Goal: Transaction & Acquisition: Purchase product/service

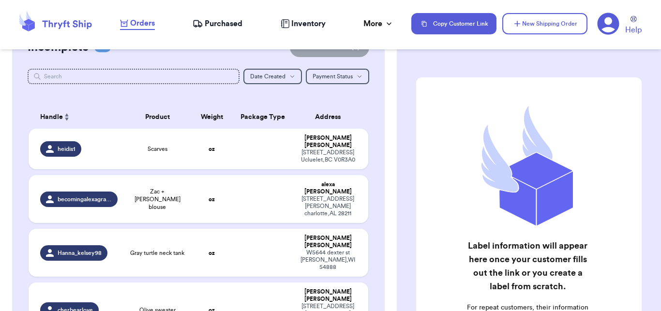
scroll to position [35, 0]
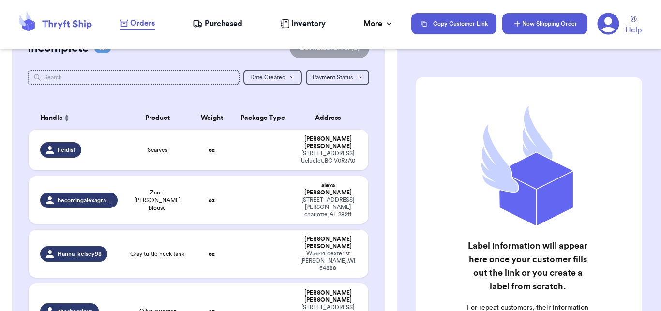
click at [521, 28] on icon "button" at bounding box center [517, 24] width 10 height 10
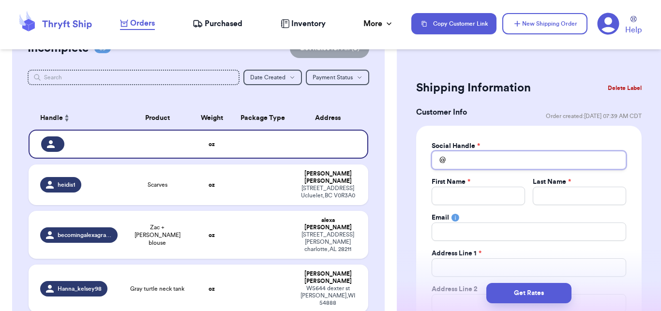
click at [482, 154] on input "Total Amount Paid" at bounding box center [529, 160] width 195 height 18
type input "k"
type input "ka"
type input "[PERSON_NAME]"
type input "kaya"
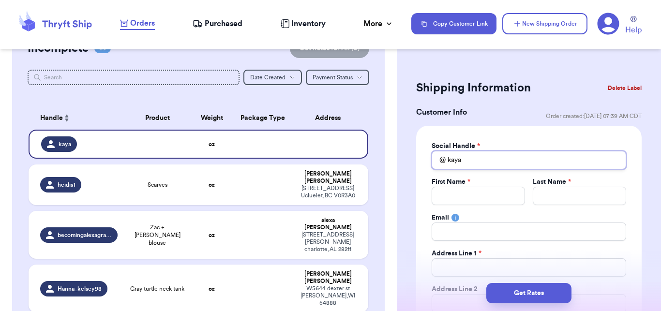
type input "kaya1"
type input "kaya12"
type input "kaya122"
type input "kaya1227"
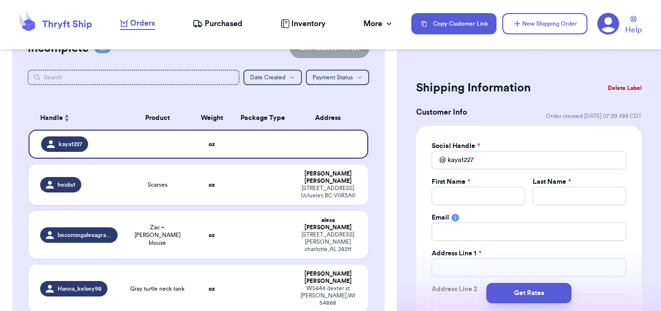
click at [470, 208] on div "Social Handle * @ kaya1227 First Name * Last Name * Email Address Line 1 * Addr…" at bounding box center [529, 262] width 195 height 243
click at [468, 201] on input "Total Amount Paid" at bounding box center [478, 196] width 93 height 18
type input "Ka"
type input "[PERSON_NAME]"
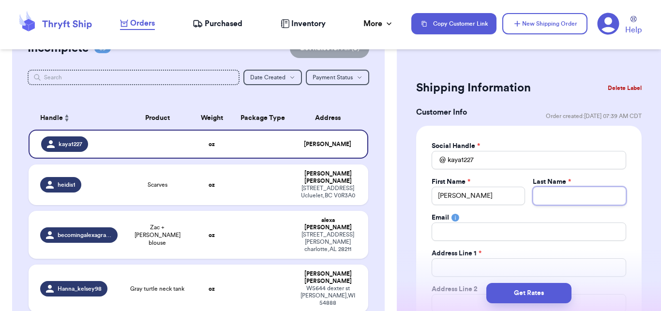
type input "Z"
type input "Zq"
type input "Z"
type input "Zw"
type input "Zwi"
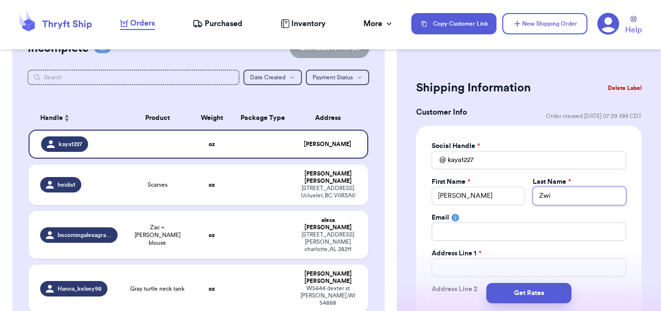
type input "Zwic"
type input "[PERSON_NAME]"
type input "b"
type input "bo"
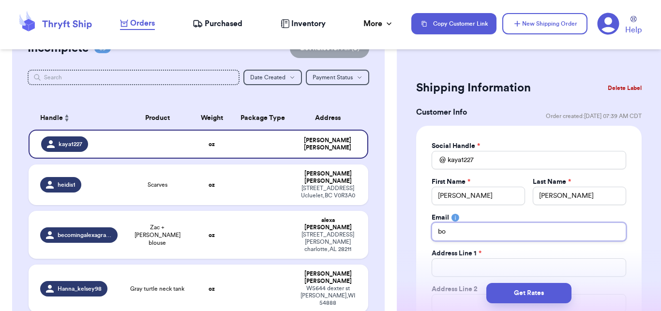
type input "bow"
type input "bows"
type input "[EMAIL_ADDRESS][DOMAIN_NAME]"
type input "3"
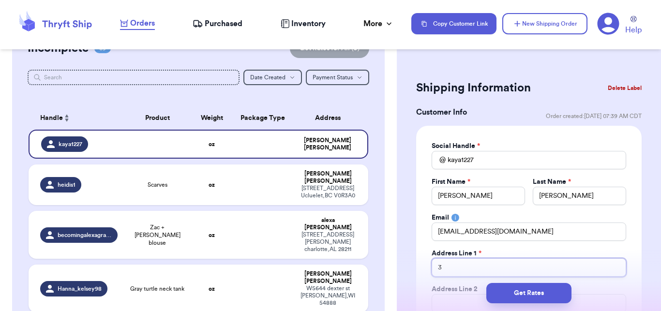
type input "31"
type input "3"
type input "36"
type input "361"
type input "3616"
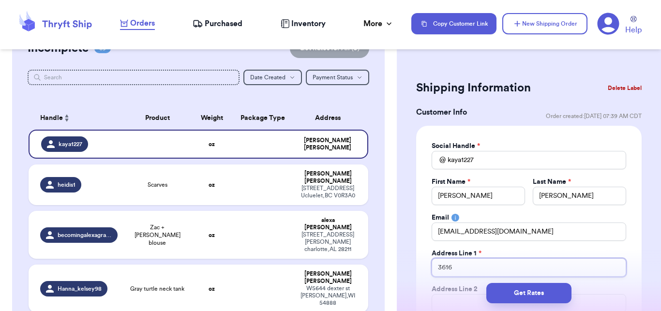
type input "3616"
type input "3616 N"
type input "3616 N p"
type input "3616 N pI"
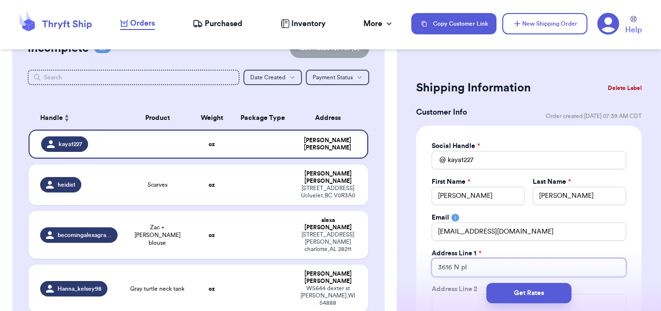
type input "3616 N p"
type input "3616 N"
type input "3616 N P"
type input "3616 N Pi"
type input "3616 N Pin"
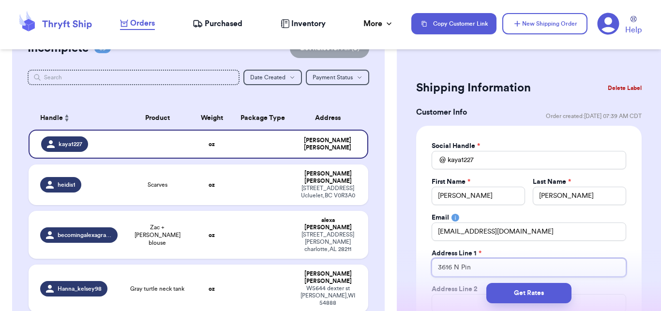
type input "[STREET_ADDRESS]"
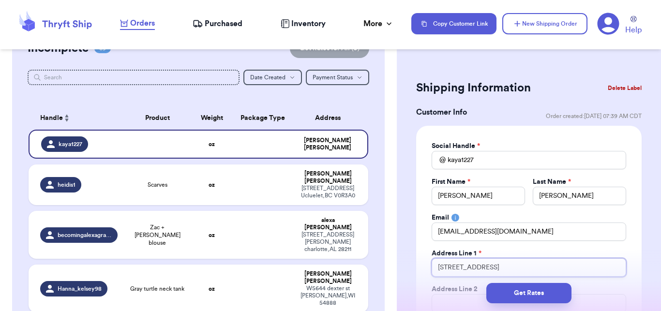
type input "[STREET_ADDRESS]"
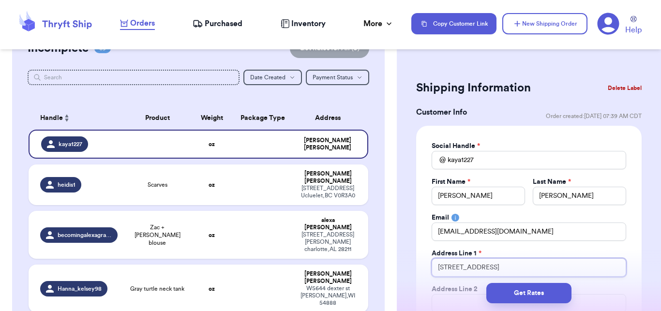
type input "[STREET_ADDRESS]"
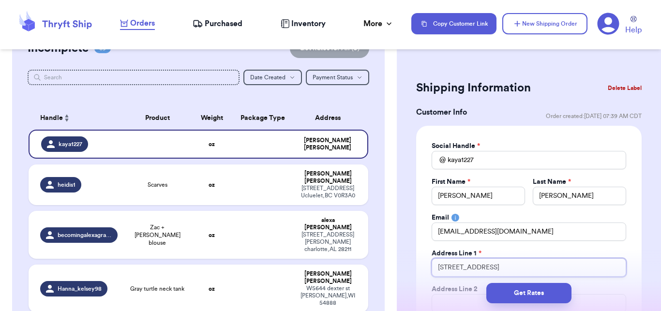
type input "[STREET_ADDRESS]"
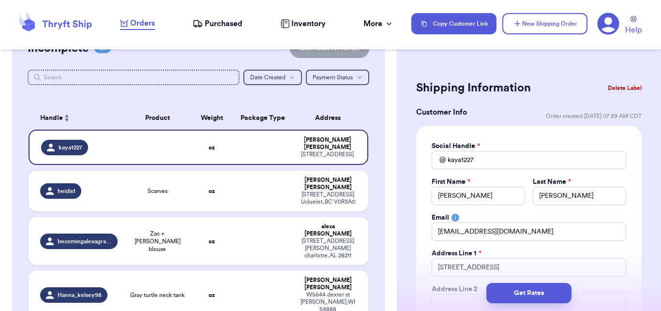
scroll to position [37, 0]
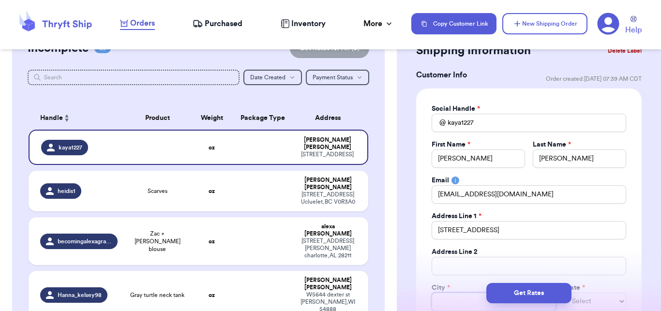
type input "C"
type input "Ch"
type input "Chi"
type input "Chic"
type input "Chica"
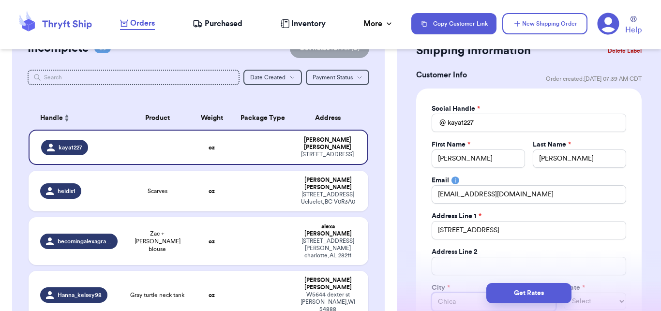
type input "Chicag"
type input "[GEOGRAPHIC_DATA]"
select select "ID"
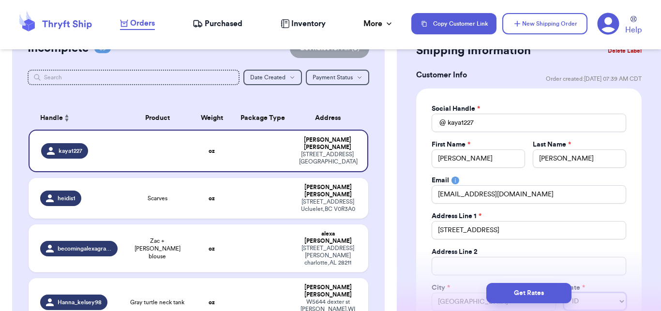
select select "IL"
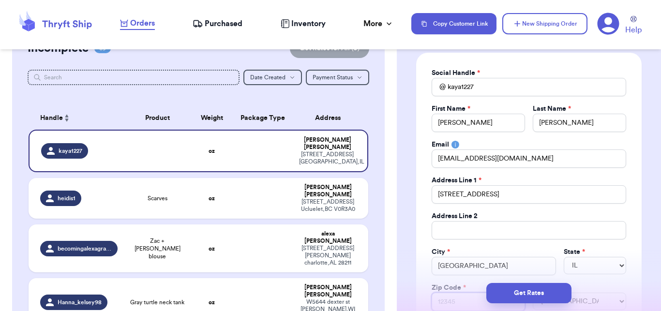
type input "6"
type input "60"
type input "606"
type input "6061"
type input "60613"
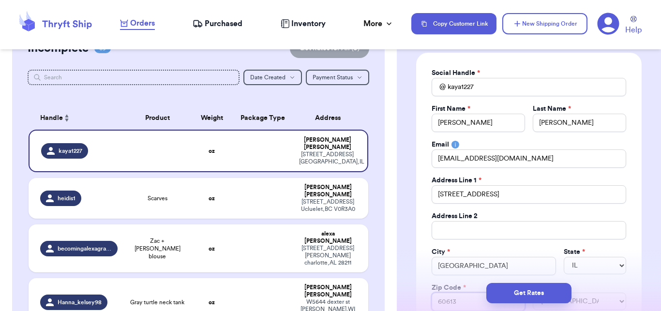
type input "60613-"
type input "60613-4"
type input "60613-45"
type input "60613-452"
type input "60613-4529"
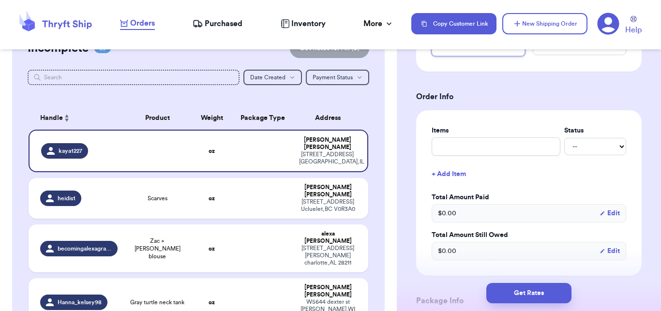
scroll to position [342, 0]
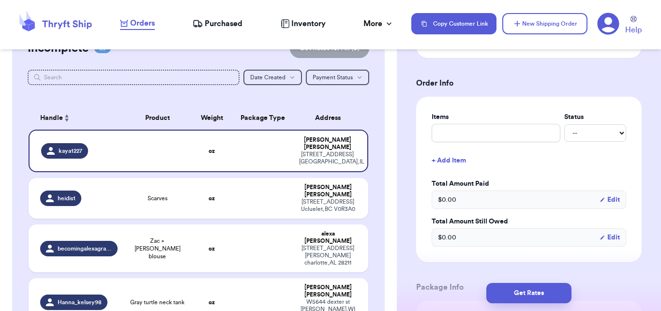
type input "60613-4529"
click at [509, 132] on input "text" at bounding box center [496, 133] width 129 height 18
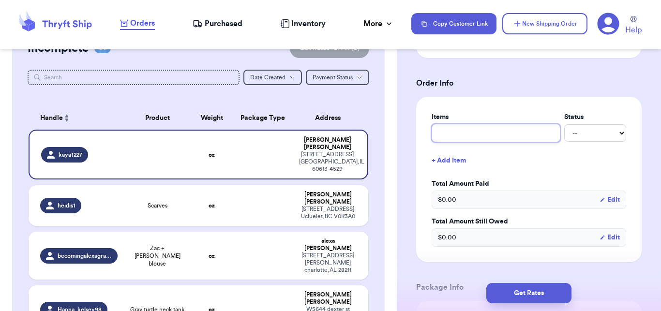
type input "d"
type input "de"
type input "dep"
type input "depo"
type input "depop"
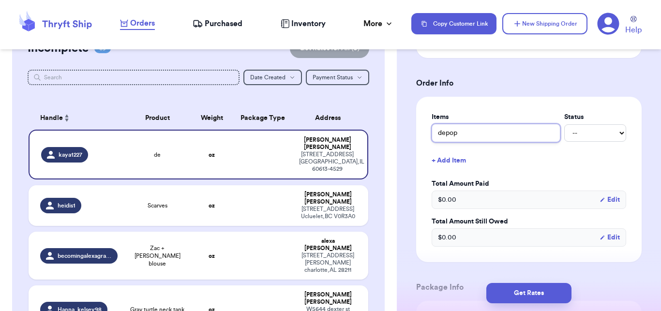
type input "depop"
type input "depop j"
type input "depop ja"
type input "depop jac"
type input "depop jacket"
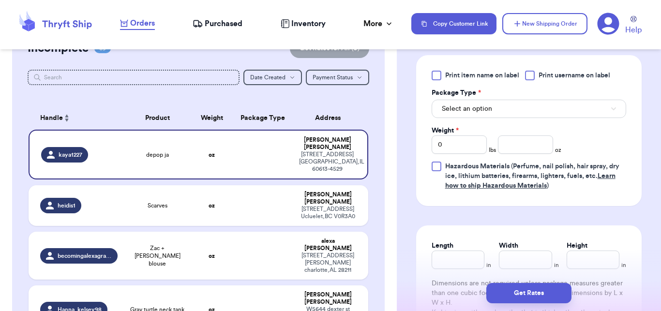
scroll to position [594, 0]
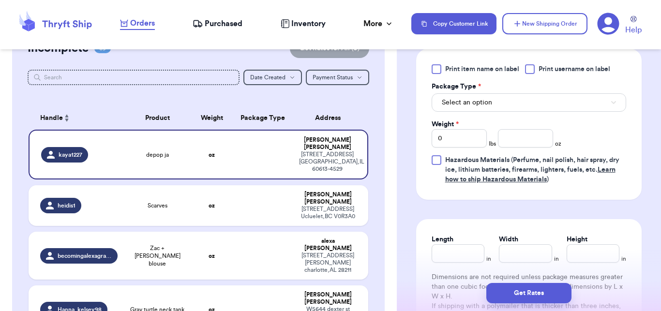
type input "depop jacket"
click at [485, 101] on span "Select an option" at bounding box center [467, 103] width 50 height 10
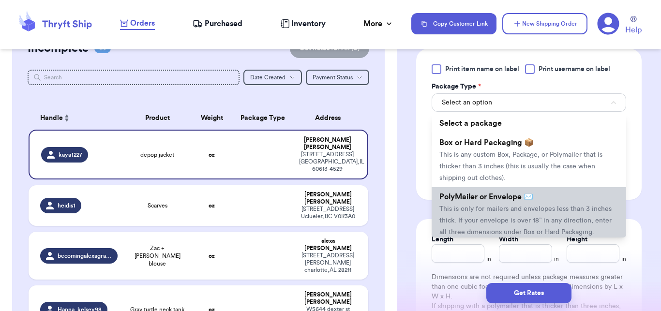
click at [473, 191] on li "PolyMailer or Envelope ✉️ This is only for mailers and envelopes less than 3 in…" at bounding box center [529, 214] width 195 height 54
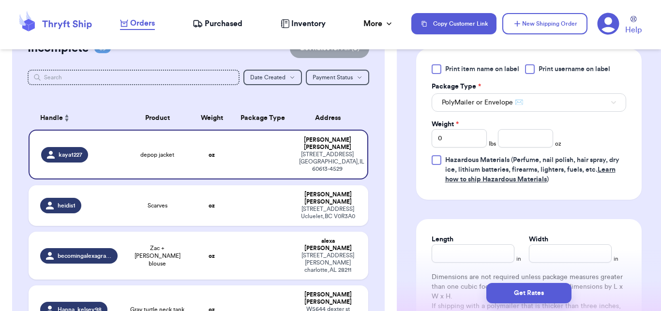
click at [515, 148] on div "Print item name on label Print username on label Package Type * PolyMailer or E…" at bounding box center [529, 124] width 195 height 120
click at [474, 146] on input "0" at bounding box center [459, 138] width 55 height 18
type input "4"
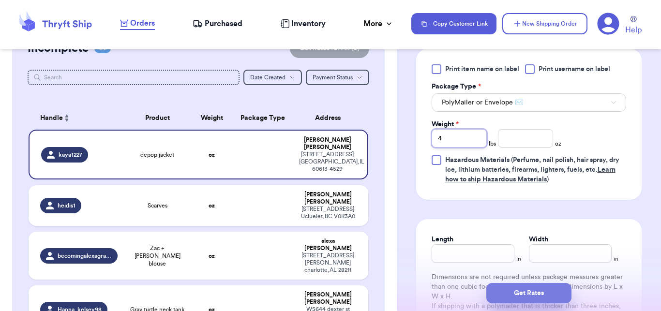
type input "4"
click at [517, 290] on button "Get Rates" at bounding box center [528, 293] width 85 height 20
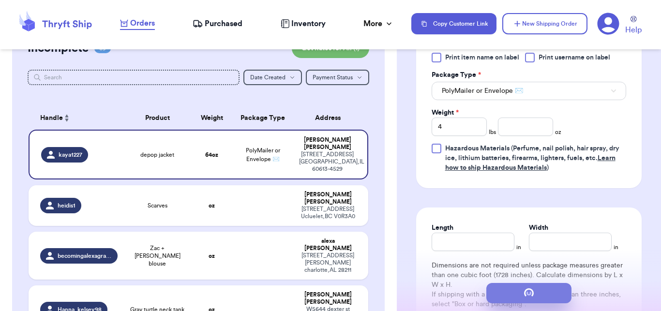
scroll to position [0, 0]
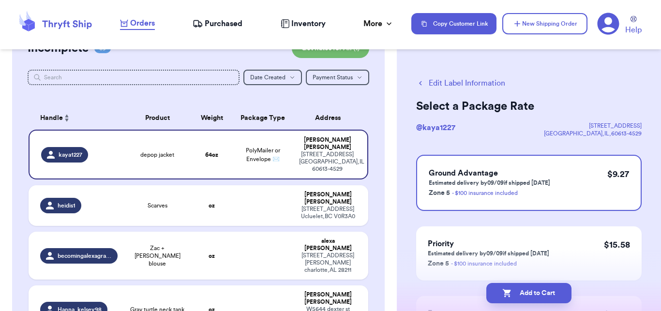
click at [517, 290] on button "Add to Cart" at bounding box center [528, 293] width 85 height 20
checkbox input "true"
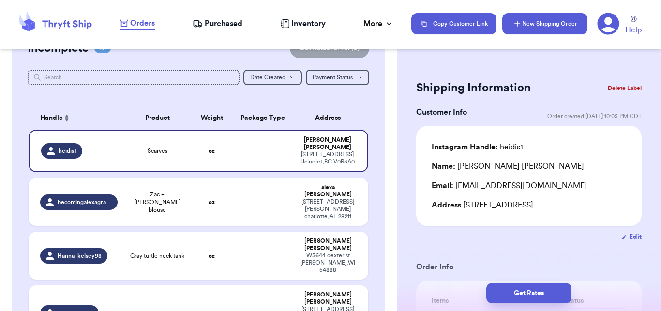
click at [516, 30] on button "New Shipping Order" at bounding box center [544, 23] width 85 height 21
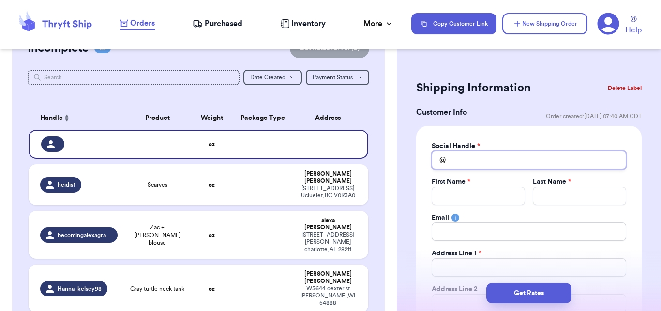
click at [477, 154] on input "Total Amount Paid" at bounding box center [529, 160] width 195 height 18
type input "d"
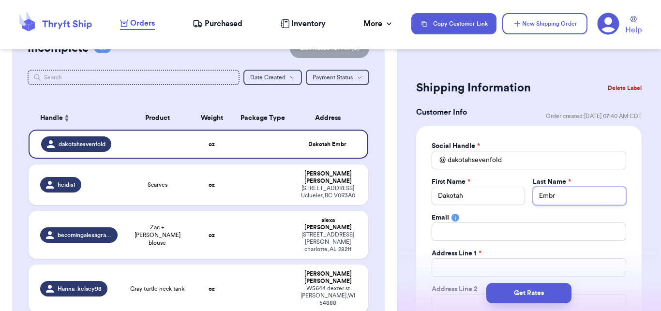
click at [558, 194] on input "Embr" at bounding box center [579, 196] width 93 height 18
click at [508, 228] on input "Total Amount Paid" at bounding box center [529, 232] width 195 height 18
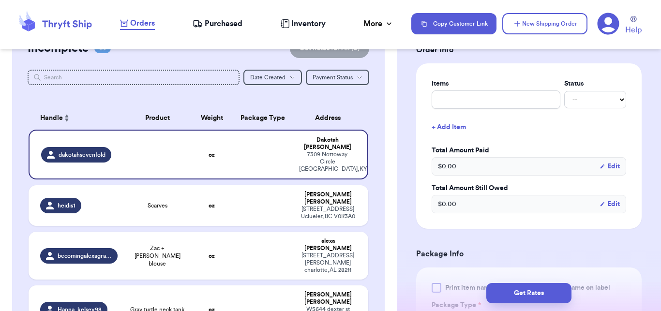
scroll to position [412, 0]
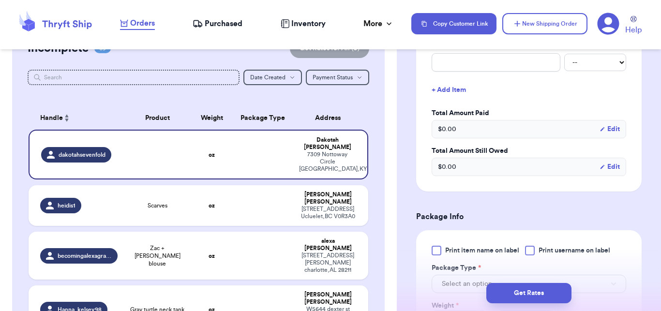
click at [485, 72] on div "Items Status -- Paid Owes + Add Item Total Amount Paid $ 0.00 Edit Total Amount…" at bounding box center [529, 109] width 195 height 135
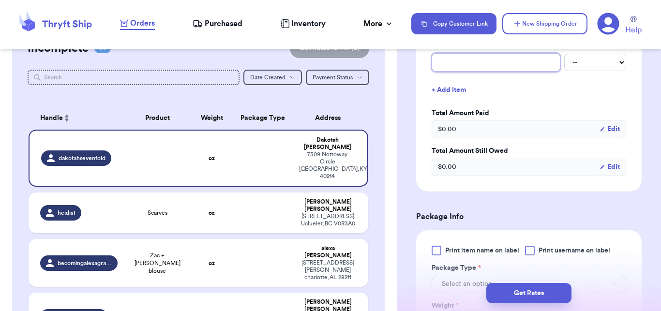
click at [485, 67] on input "text" at bounding box center [496, 62] width 129 height 18
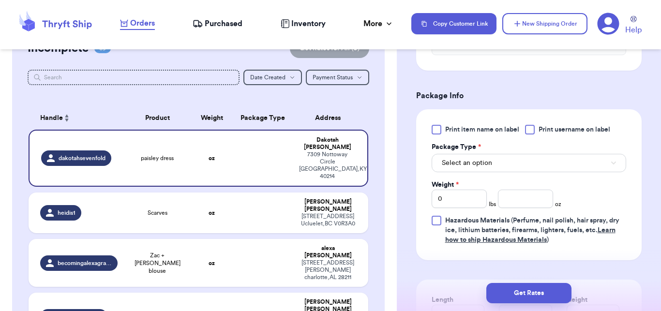
scroll to position [528, 0]
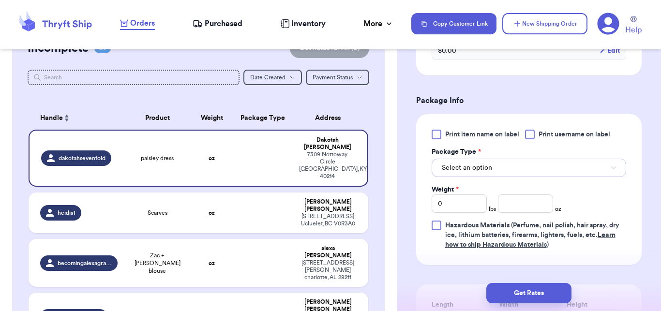
click at [519, 174] on button "Select an option" at bounding box center [529, 168] width 195 height 18
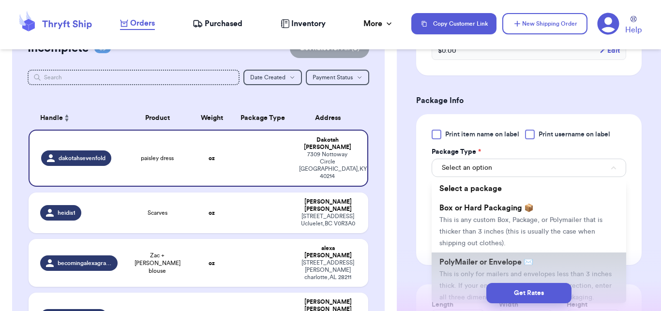
click at [489, 257] on li "PolyMailer or Envelope ✉️ This is only for mailers and envelopes less than 3 in…" at bounding box center [529, 280] width 195 height 54
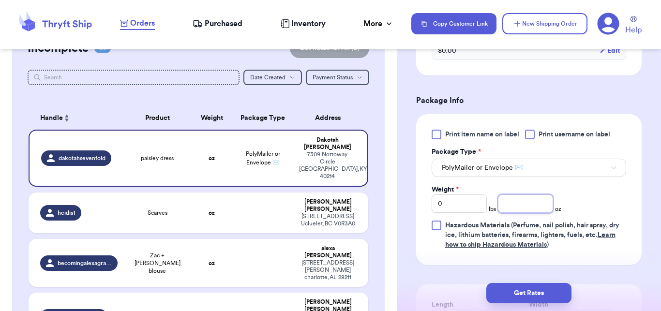
click at [525, 206] on input "number" at bounding box center [525, 204] width 55 height 18
click at [535, 285] on button "Get Rates" at bounding box center [528, 293] width 85 height 20
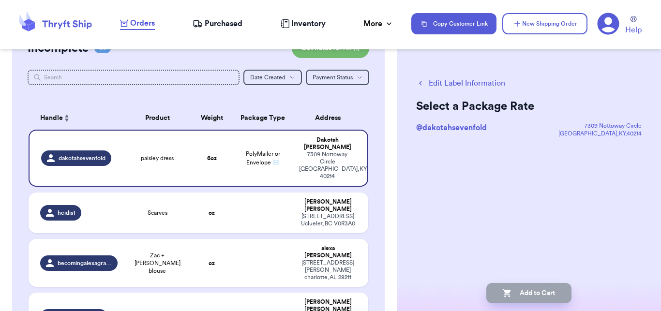
scroll to position [0, 0]
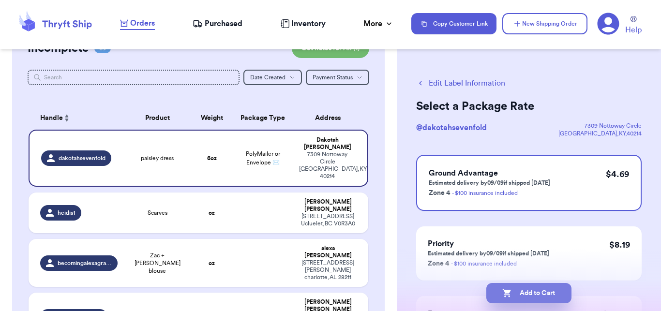
click at [541, 295] on button "Add to Cart" at bounding box center [528, 293] width 85 height 20
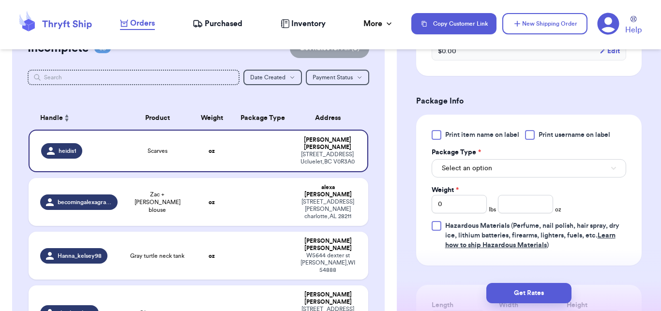
scroll to position [383, 0]
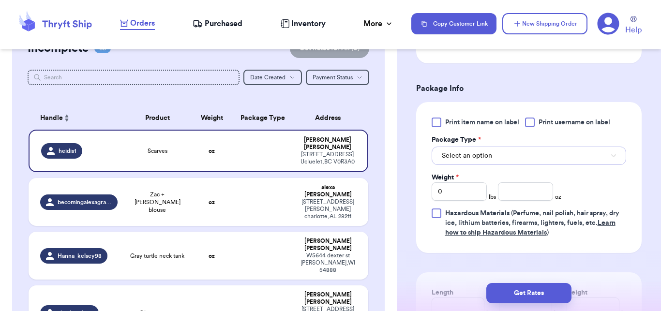
click at [551, 159] on button "Select an option" at bounding box center [529, 156] width 195 height 18
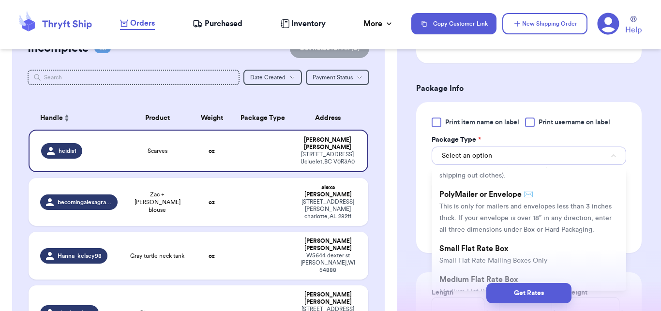
scroll to position [53, 0]
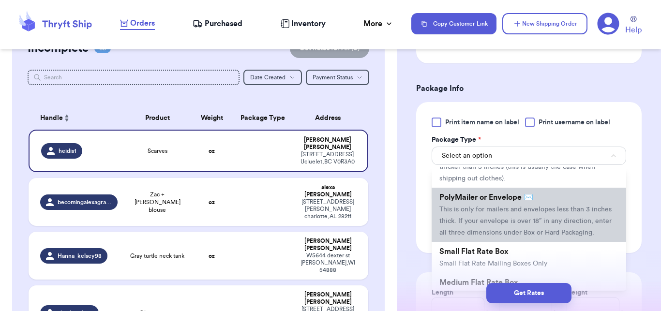
click at [528, 227] on li "PolyMailer or Envelope ✉️ This is only for mailers and envelopes less than 3 in…" at bounding box center [529, 215] width 195 height 54
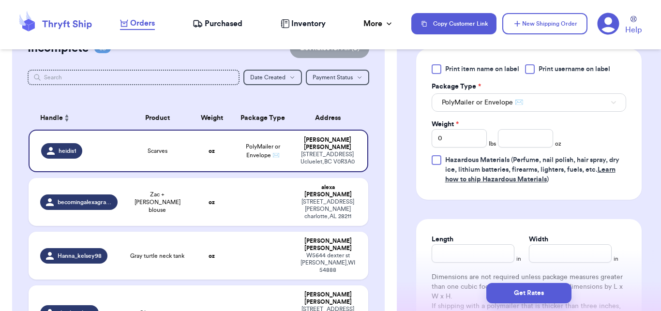
scroll to position [442, 0]
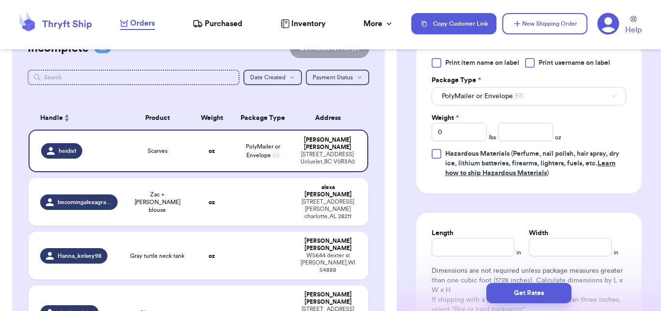
click at [530, 142] on div "Print item name on label Print username on label Package Type * PolyMailer or E…" at bounding box center [529, 118] width 195 height 120
click at [528, 137] on input "number" at bounding box center [525, 132] width 55 height 18
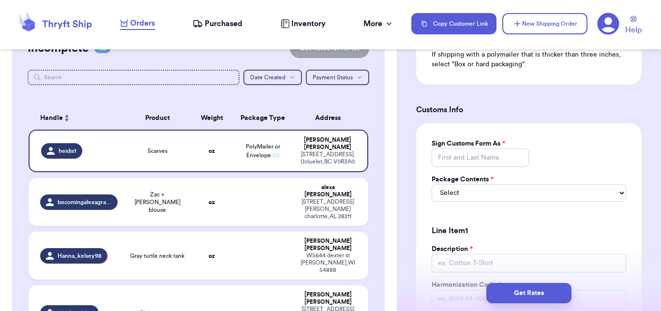
scroll to position [694, 0]
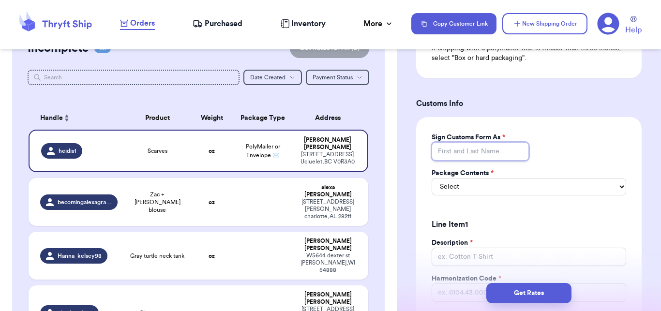
click at [502, 149] on input "Sign Customs Form As *" at bounding box center [480, 151] width 97 height 18
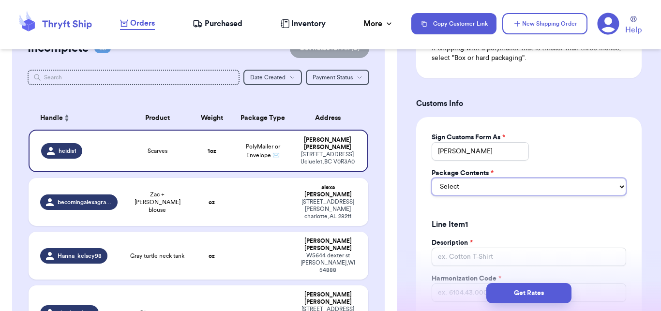
click at [496, 187] on select "Select Merchandise Gift Documents" at bounding box center [529, 186] width 195 height 17
click option "Gift" at bounding box center [0, 0] width 0 height 0
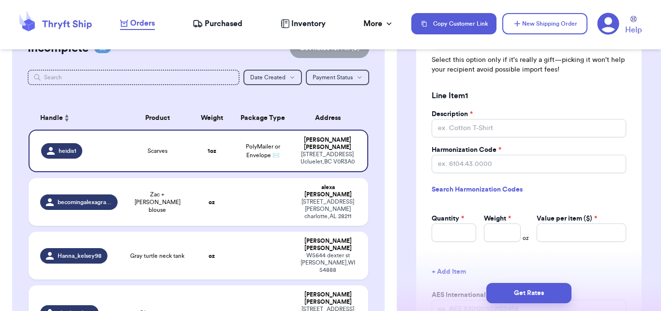
scroll to position [844, 0]
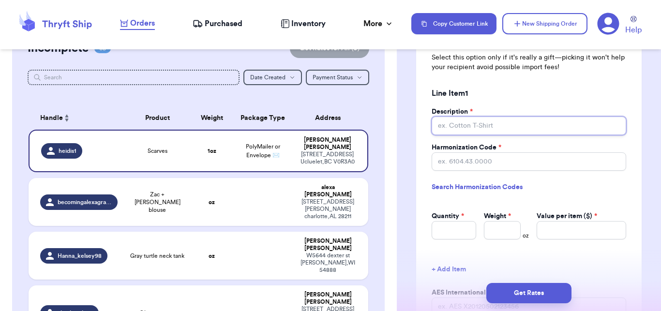
click at [487, 123] on input "Description *" at bounding box center [529, 126] width 195 height 18
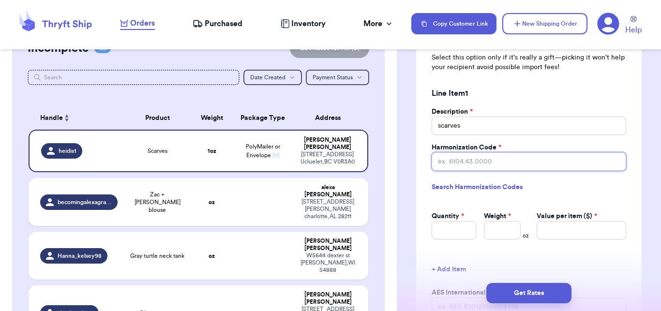
click at [481, 162] on input "Harmonization Code *" at bounding box center [529, 161] width 195 height 18
click at [477, 181] on link "Search Harmonization Codes" at bounding box center [529, 187] width 195 height 17
click at [473, 152] on label "Harmonization Code *" at bounding box center [467, 148] width 70 height 10
click at [473, 152] on input "Harmonization Code *" at bounding box center [529, 161] width 195 height 18
click at [474, 162] on input "Harmonization Code *" at bounding box center [529, 161] width 195 height 18
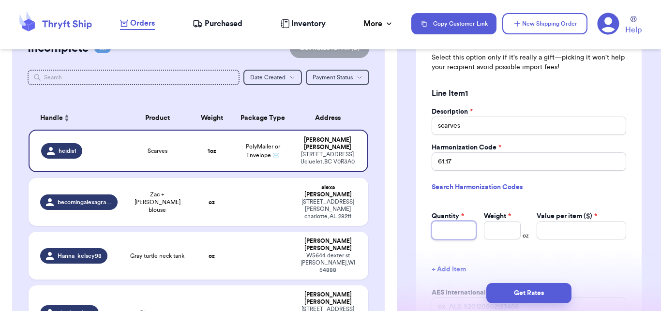
click at [461, 234] on input "Quantity *" at bounding box center [454, 230] width 45 height 18
click at [501, 232] on input "Weight *" at bounding box center [502, 230] width 37 height 18
click at [562, 231] on input "Value per item ($) *" at bounding box center [582, 230] width 90 height 18
click at [523, 296] on button "Get Rates" at bounding box center [528, 293] width 85 height 20
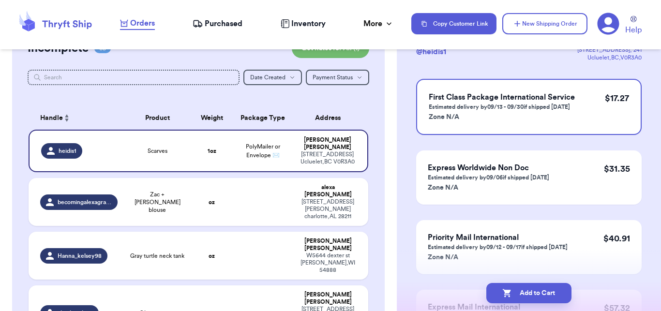
scroll to position [72, 0]
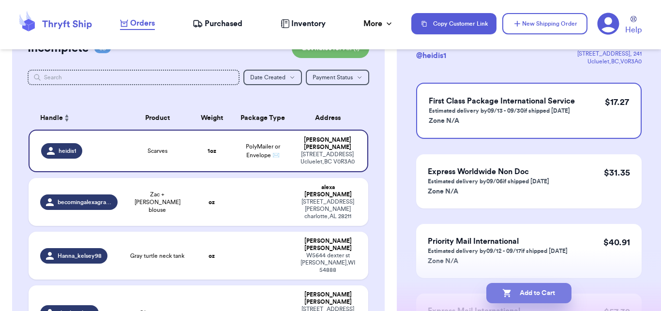
click at [521, 295] on button "Add to Cart" at bounding box center [528, 293] width 85 height 20
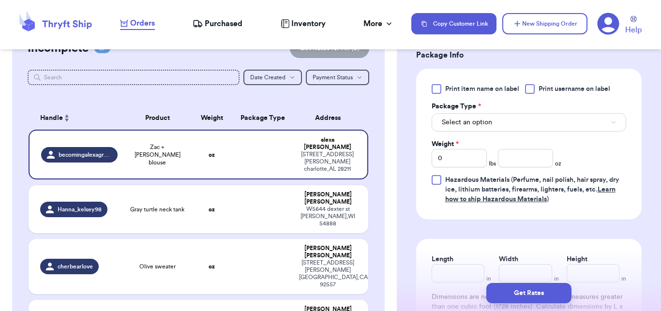
scroll to position [424, 0]
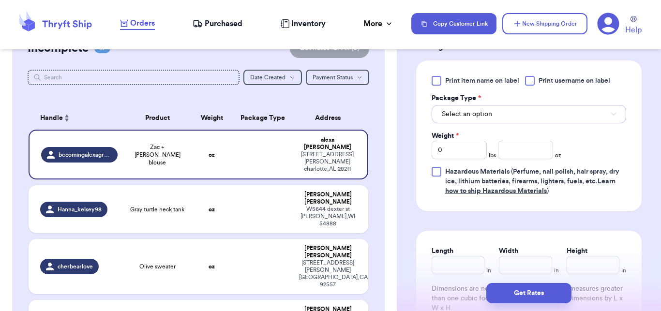
click at [548, 123] on button "Select an option" at bounding box center [529, 114] width 195 height 18
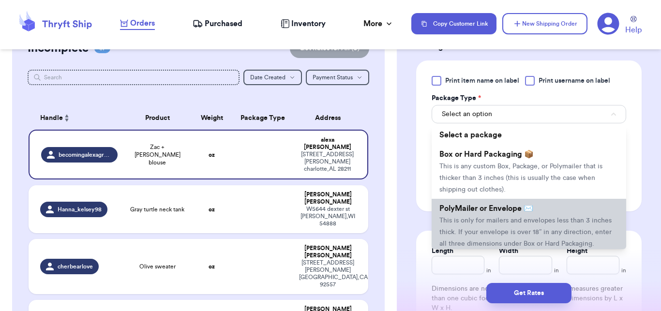
click at [508, 225] on li "PolyMailer or Envelope ✉️ This is only for mailers and envelopes less than 3 in…" at bounding box center [529, 226] width 195 height 54
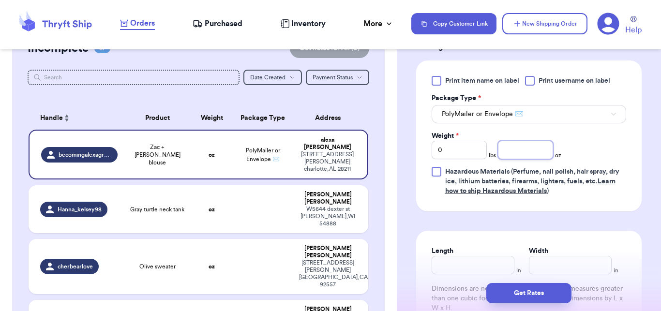
click at [503, 159] on input "number" at bounding box center [525, 150] width 55 height 18
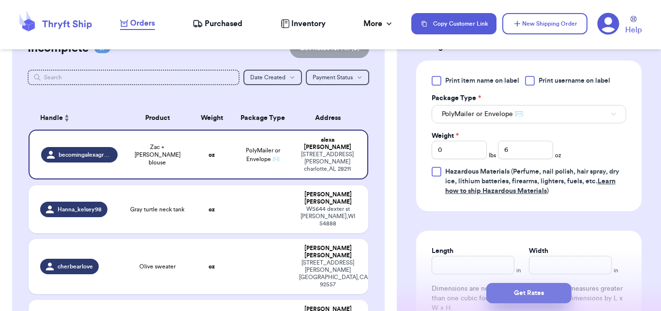
click at [527, 294] on button "Get Rates" at bounding box center [528, 293] width 85 height 20
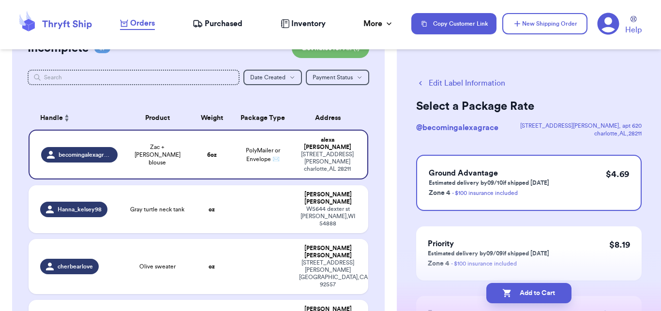
click at [527, 294] on button "Add to Cart" at bounding box center [528, 293] width 85 height 20
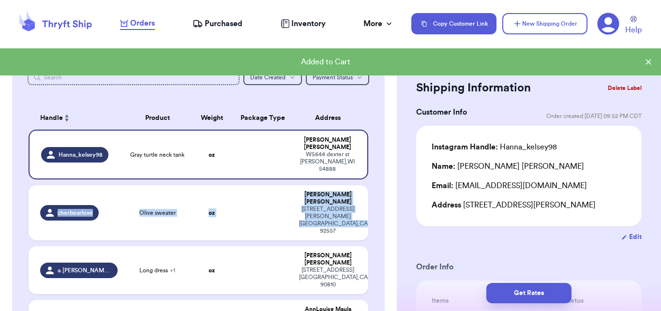
drag, startPoint x: 387, startPoint y: 128, endPoint x: 395, endPoint y: 202, distance: 74.4
click at [395, 202] on div "Customer Link New Order Incomplete 06 Get Rates for All ( 0 ) Get Rates for All…" at bounding box center [198, 155] width 397 height 311
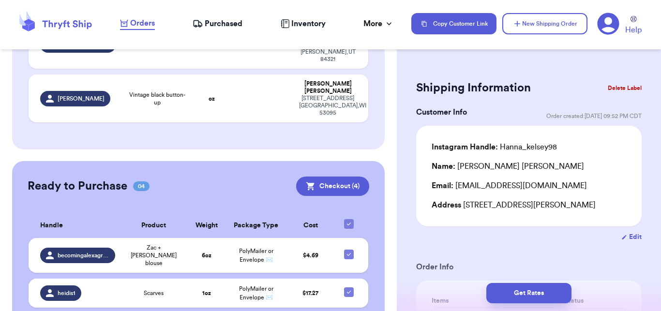
scroll to position [409, 0]
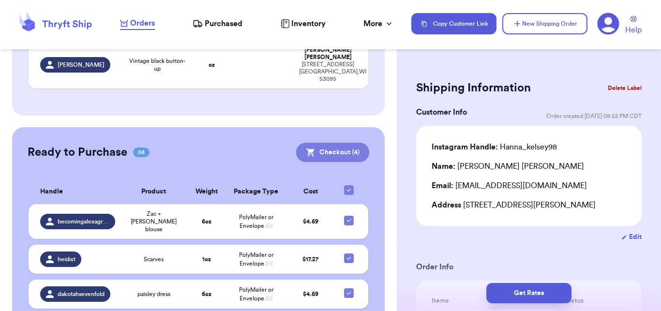
click at [344, 143] on button "Checkout ( 4 )" at bounding box center [332, 152] width 73 height 19
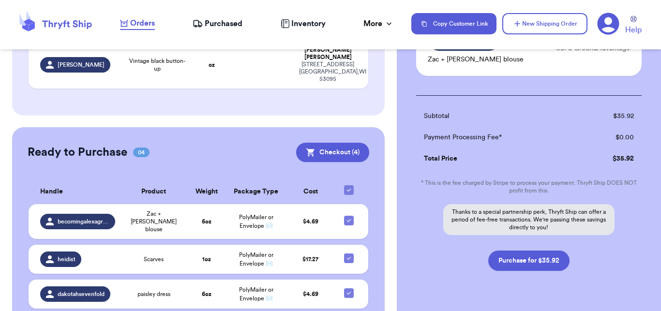
scroll to position [315, 0]
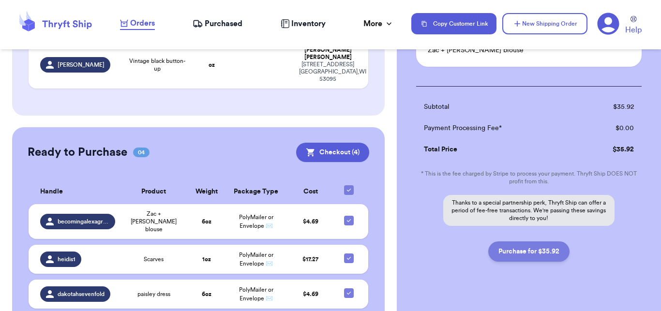
click at [516, 260] on button "Purchase for $35.92" at bounding box center [528, 251] width 81 height 20
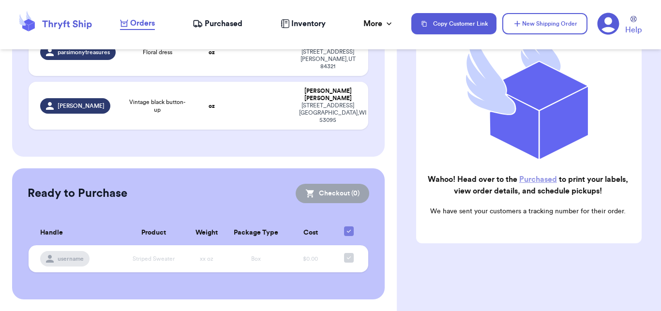
scroll to position [143, 0]
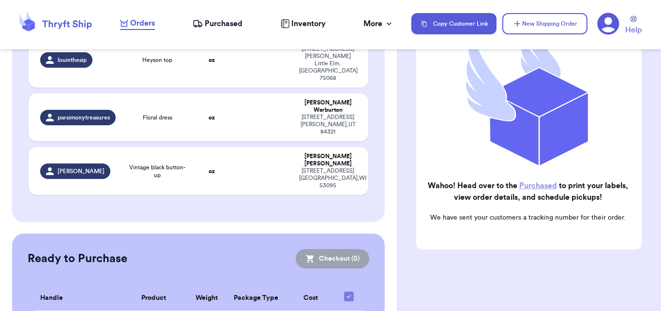
click at [225, 30] on nav "Orders Purchased Inventory More Stats Completed Orders Copy Customer Link New S…" at bounding box center [385, 24] width 551 height 32
click at [219, 20] on span "Purchased" at bounding box center [224, 24] width 38 height 12
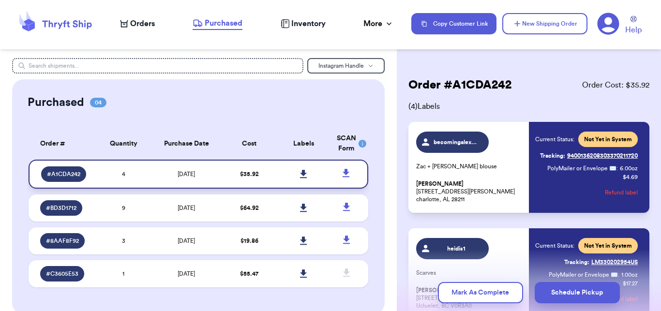
click at [300, 177] on icon at bounding box center [303, 174] width 7 height 9
click at [150, 248] on td "[DATE]" at bounding box center [186, 240] width 72 height 27
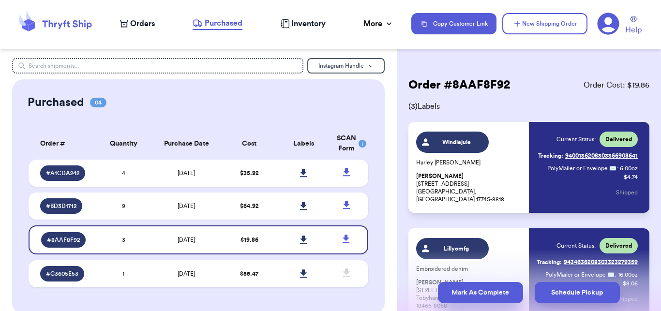
click at [463, 289] on button "Mark As Complete" at bounding box center [480, 292] width 85 height 21
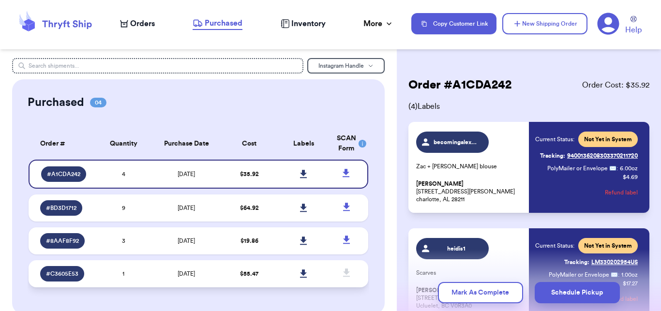
click at [148, 268] on td "1" at bounding box center [123, 273] width 54 height 27
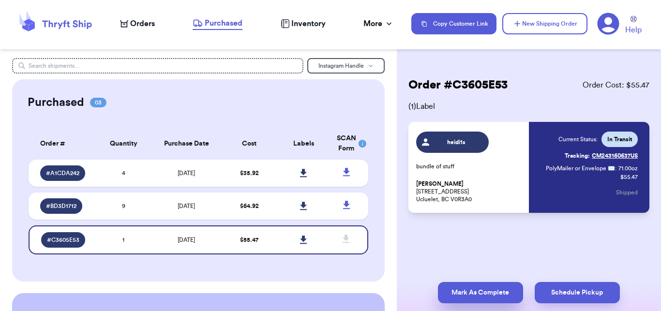
click at [460, 286] on button "Mark As Complete" at bounding box center [480, 292] width 85 height 21
